Goal: Use online tool/utility: Utilize a website feature to perform a specific function

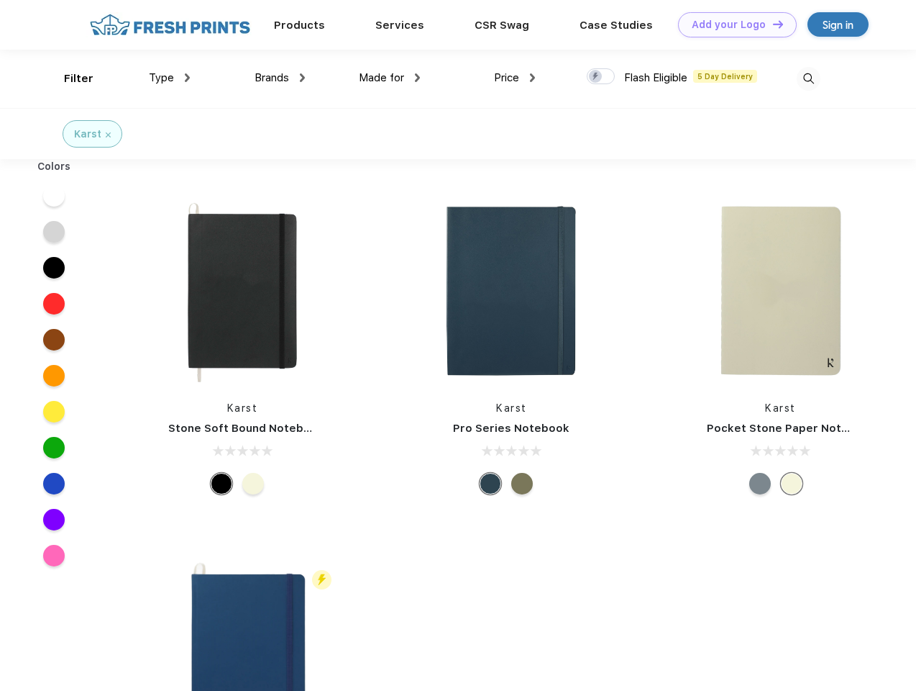
click at [732, 24] on link "Add your Logo Design Tool" at bounding box center [737, 24] width 119 height 25
click at [0, 0] on div "Design Tool" at bounding box center [0, 0] width 0 height 0
click at [772, 24] on link "Add your Logo Design Tool" at bounding box center [737, 24] width 119 height 25
click at [69, 78] on div "Filter" at bounding box center [78, 78] width 29 height 17
click at [170, 78] on span "Type" at bounding box center [161, 77] width 25 height 13
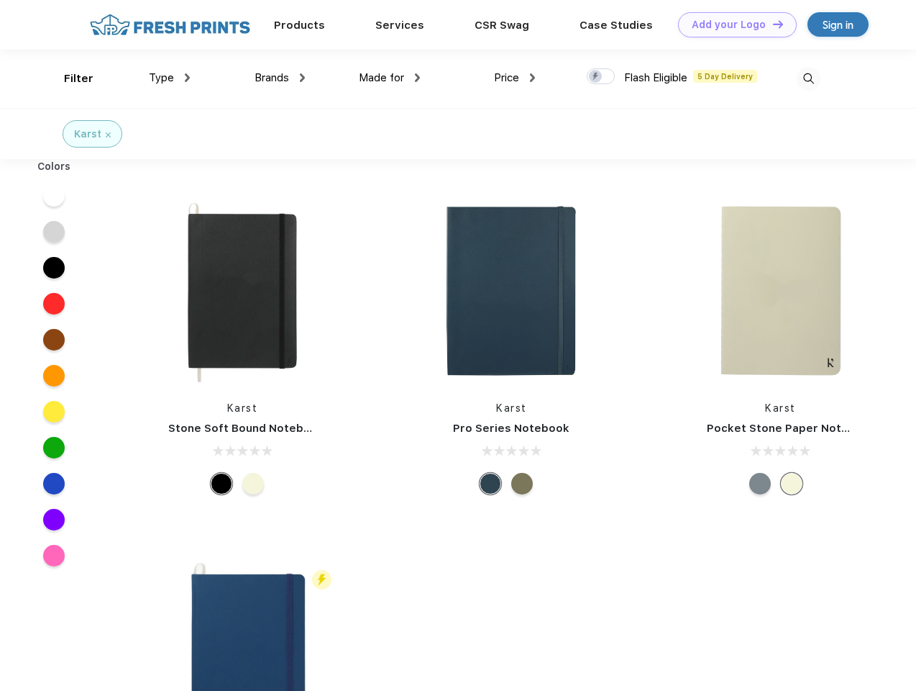
click at [280, 78] on span "Brands" at bounding box center [272, 77] width 35 height 13
click at [390, 78] on span "Made for" at bounding box center [381, 77] width 45 height 13
click at [515, 78] on span "Price" at bounding box center [506, 77] width 25 height 13
click at [601, 77] on div at bounding box center [601, 76] width 28 height 16
click at [596, 77] on input "checkbox" at bounding box center [591, 72] width 9 height 9
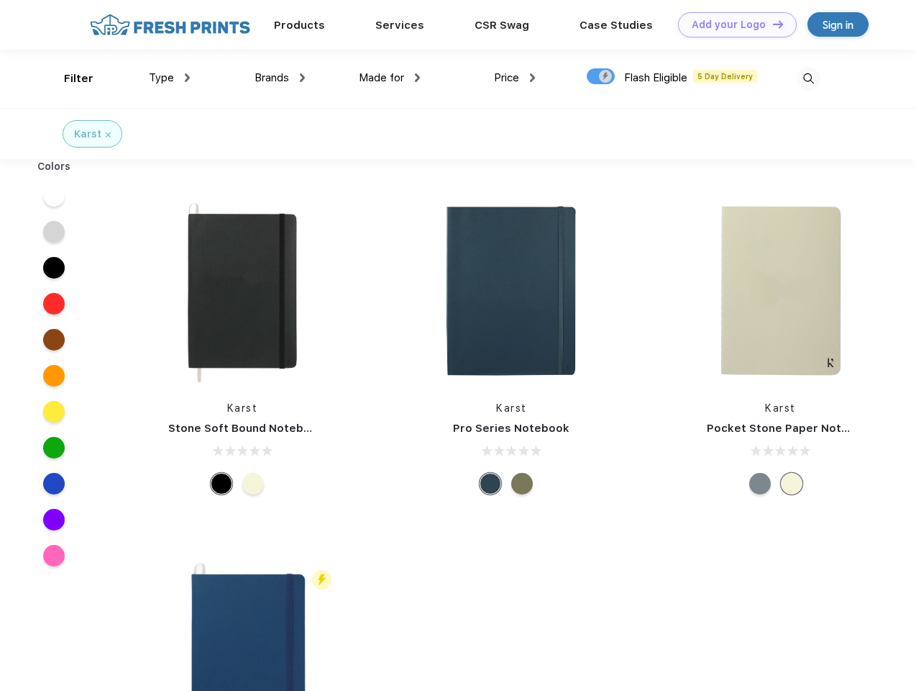
click at [808, 78] on img at bounding box center [809, 79] width 24 height 24
